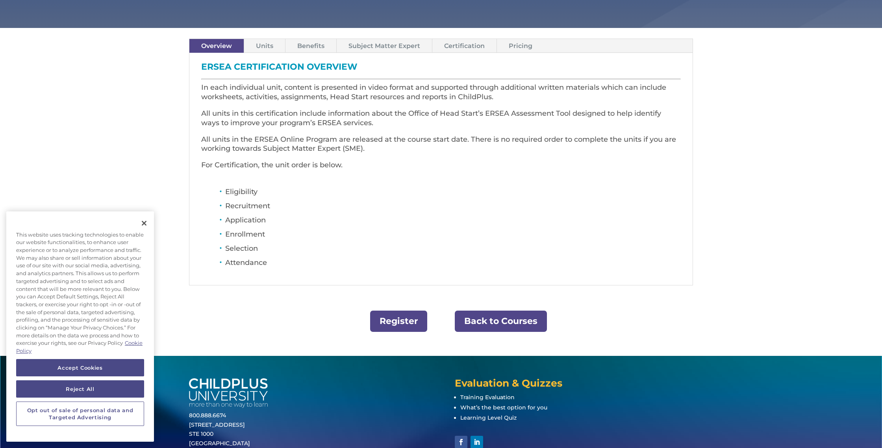
scroll to position [262, 0]
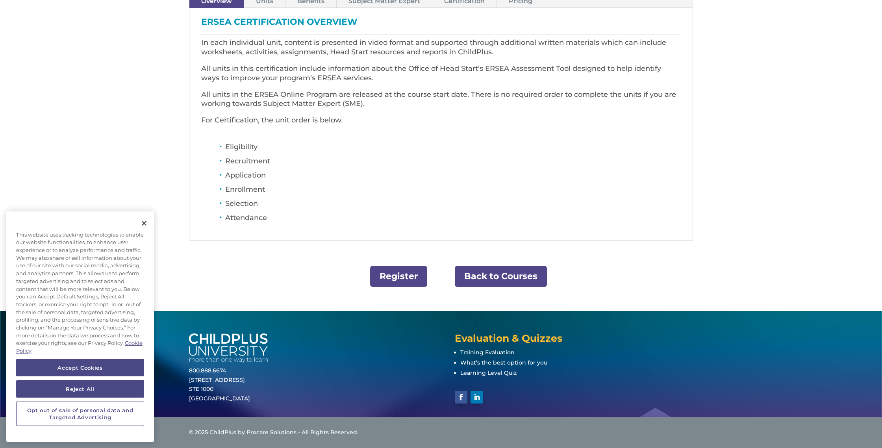
click at [501, 279] on link "Back to Courses" at bounding box center [501, 277] width 92 height 22
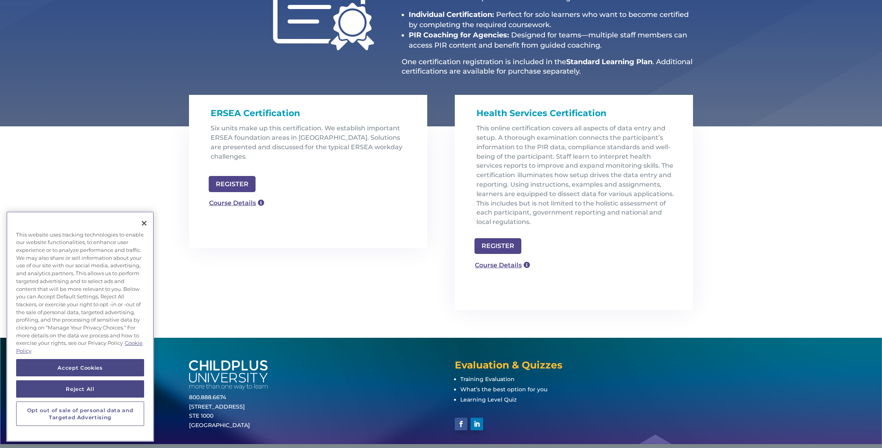
scroll to position [176, 0]
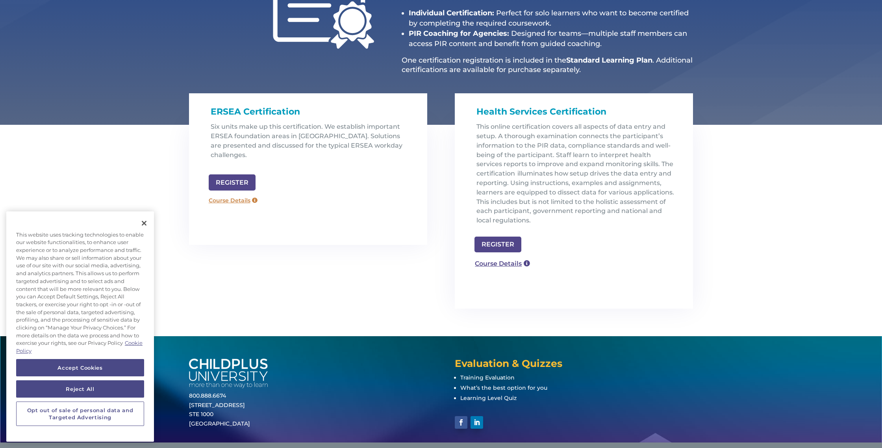
click at [234, 195] on link "Course Details" at bounding box center [233, 201] width 57 height 13
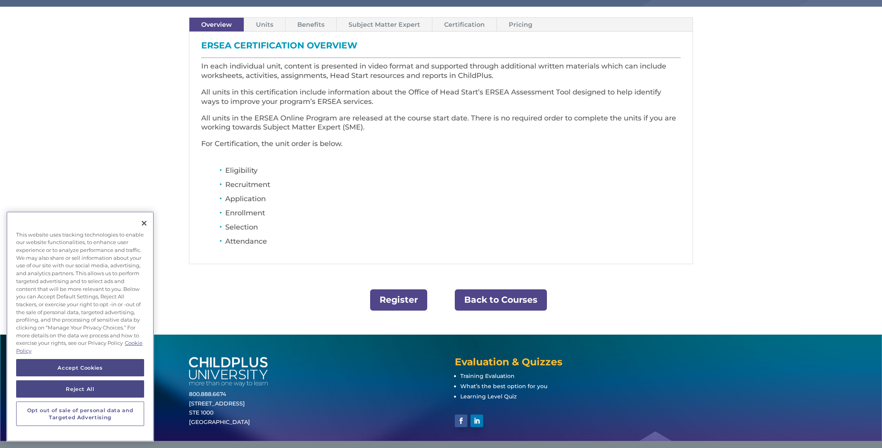
scroll to position [241, 0]
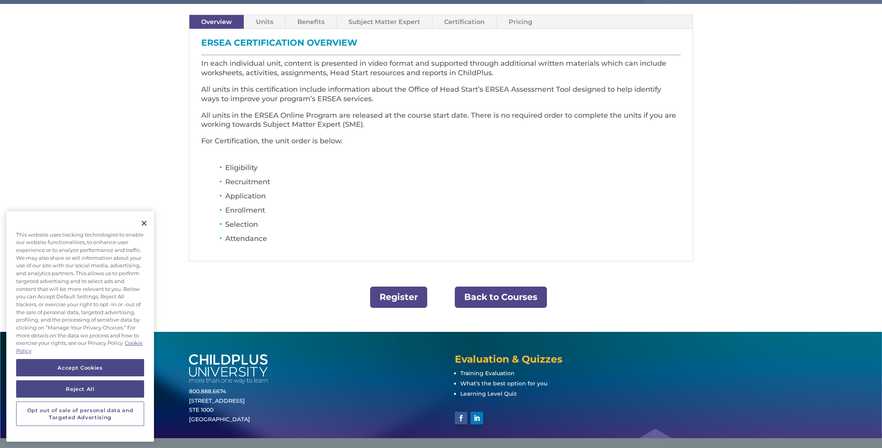
click at [268, 20] on link "Units" at bounding box center [264, 22] width 41 height 14
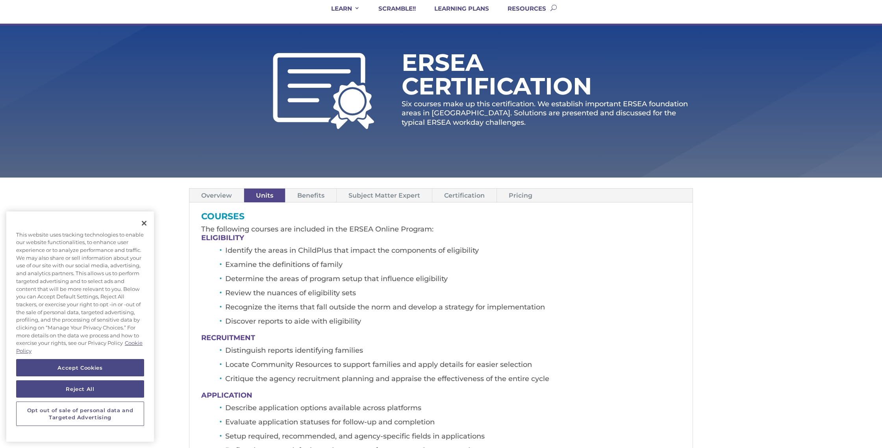
scroll to position [63, 0]
